Goal: Task Accomplishment & Management: Use online tool/utility

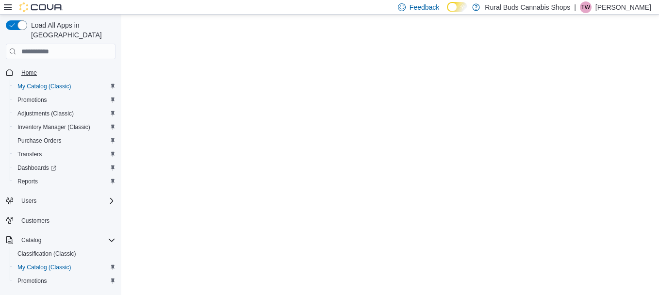
select select "**********"
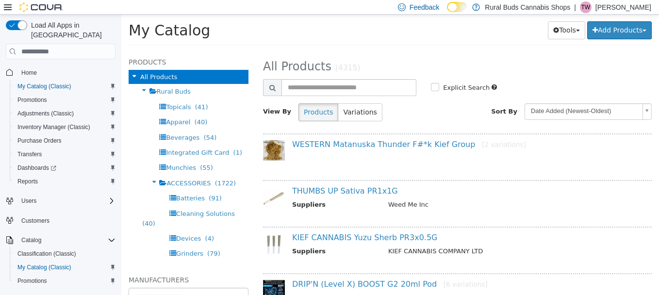
click at [34, 66] on span "Home" at bounding box center [66, 72] width 98 height 12
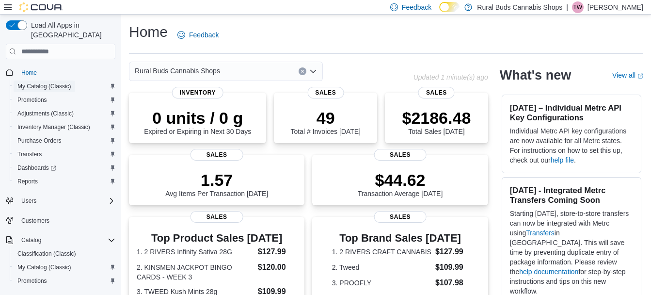
click at [30, 81] on span "My Catalog (Classic)" at bounding box center [44, 87] width 54 height 12
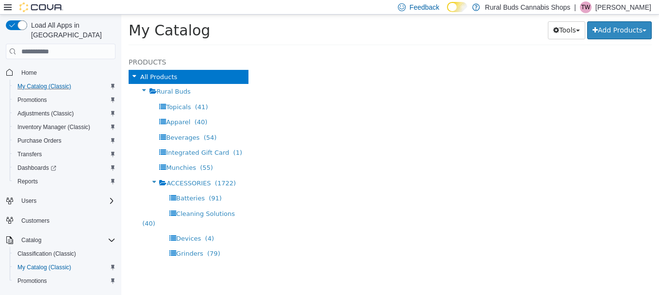
select select "**********"
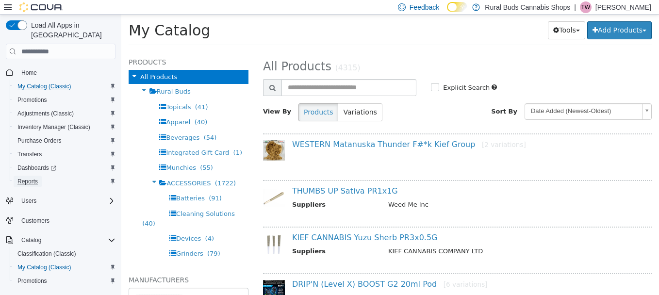
click at [34, 178] on span "Reports" at bounding box center [27, 182] width 20 height 8
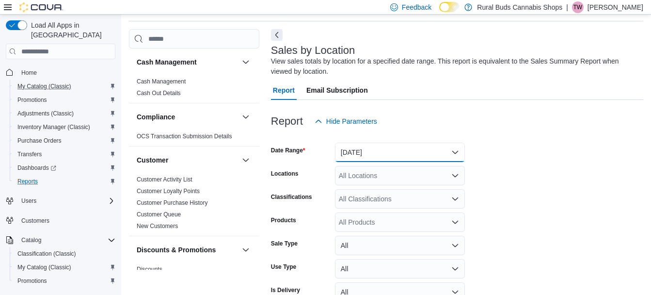
click at [426, 150] on button "[DATE]" at bounding box center [400, 152] width 130 height 19
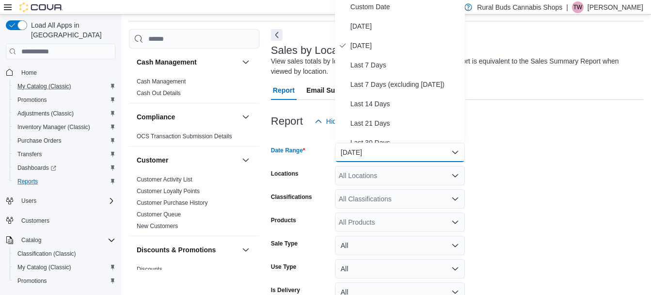
scroll to position [30, 0]
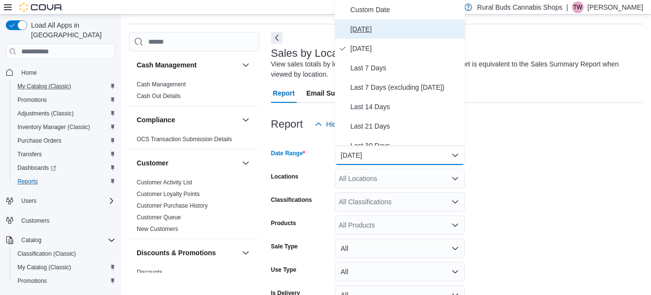
click at [399, 32] on span "[DATE]" at bounding box center [406, 29] width 111 height 12
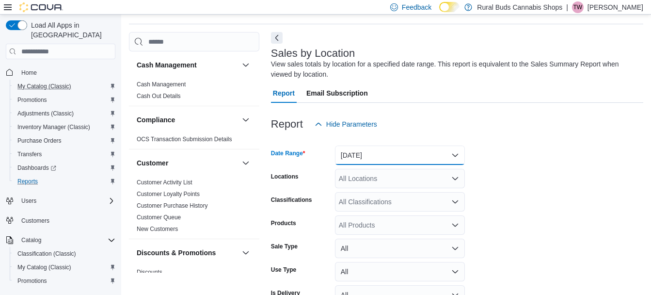
scroll to position [86, 0]
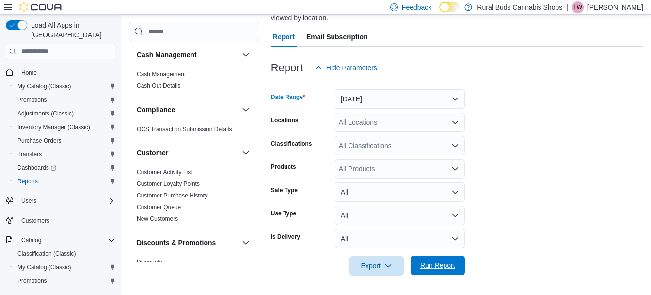
click at [433, 262] on span "Run Report" at bounding box center [438, 265] width 35 height 10
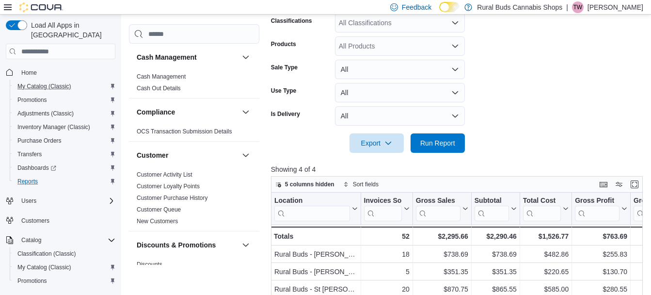
scroll to position [243, 0]
